Goal: Use online tool/utility: Utilize a website feature to perform a specific function

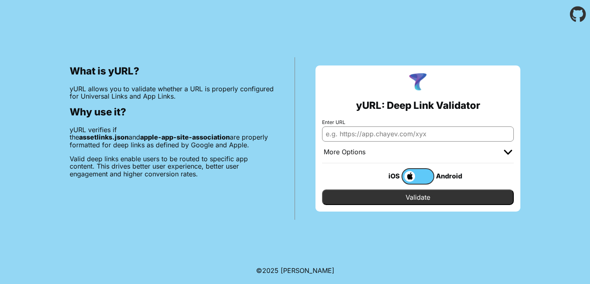
click at [357, 131] on input "Enter URL" at bounding box center [418, 134] width 192 height 15
paste input "[URL][DOMAIN_NAME]"
type input "[URL][DOMAIN_NAME]"
click at [413, 199] on input "Validate" at bounding box center [418, 198] width 192 height 16
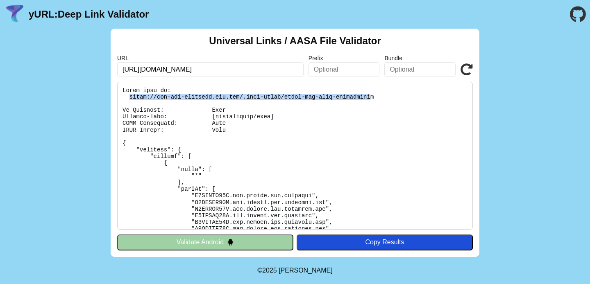
drag, startPoint x: 129, startPoint y: 96, endPoint x: 372, endPoint y: 97, distance: 242.9
click at [372, 97] on pre at bounding box center [295, 156] width 356 height 148
click at [377, 98] on pre at bounding box center [295, 156] width 356 height 148
copy pre "https://mmg-uat-business.web.app/.well-known/apple-app-site-association"
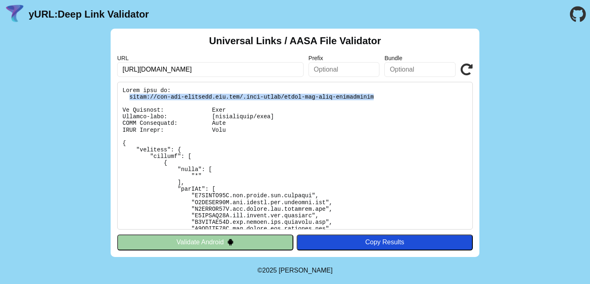
click at [222, 240] on button "Validate Android" at bounding box center [205, 243] width 176 height 16
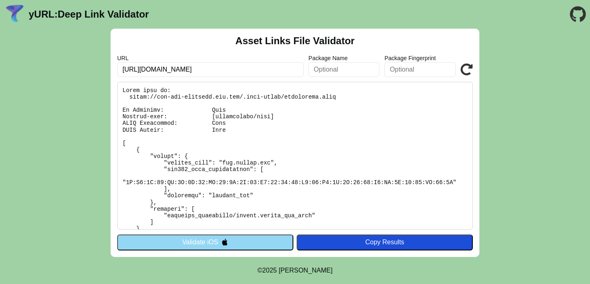
click at [218, 243] on button "Validate iOS" at bounding box center [205, 243] width 176 height 16
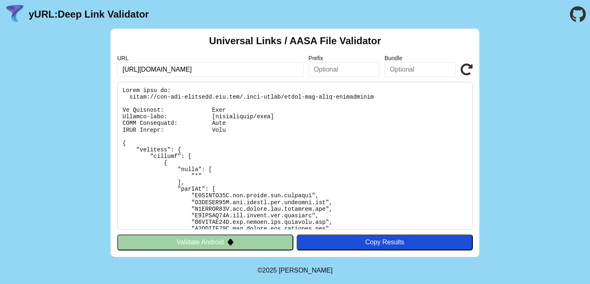
scroll to position [4, 0]
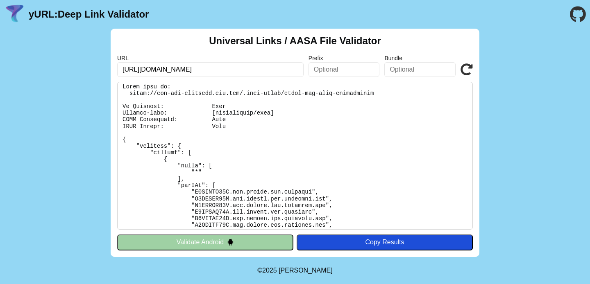
drag, startPoint x: 127, startPoint y: 91, endPoint x: 394, endPoint y: 97, distance: 266.7
click at [394, 97] on pre at bounding box center [295, 156] width 356 height 148
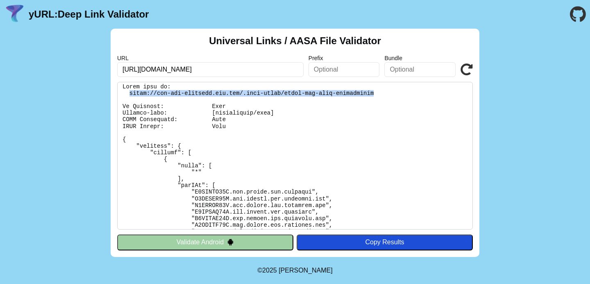
drag, startPoint x: 381, startPoint y: 96, endPoint x: 129, endPoint y: 91, distance: 251.6
click at [129, 91] on pre at bounding box center [295, 156] width 356 height 148
copy pre "https://mmg-uat-business.web.app/.well-known/apple-app-site-association"
